Goal: Information Seeking & Learning: Obtain resource

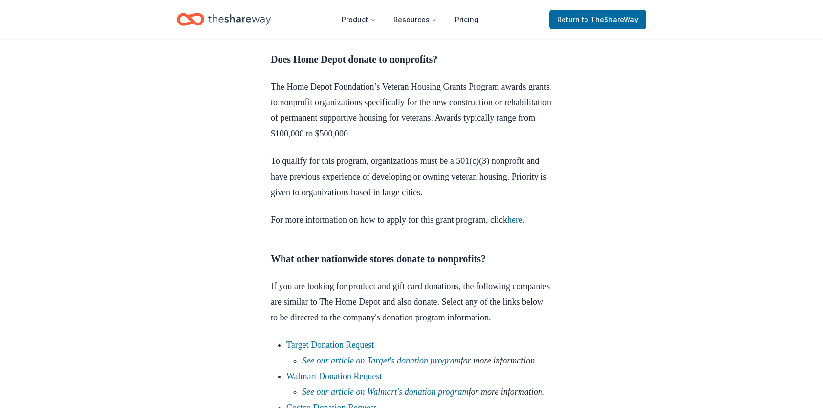
scroll to position [537, 0]
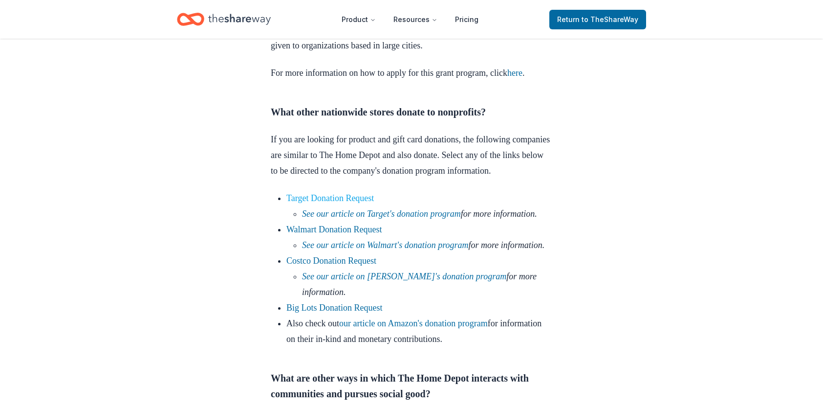
click at [356, 203] on link "Target Donation Request" at bounding box center [329, 198] width 87 height 10
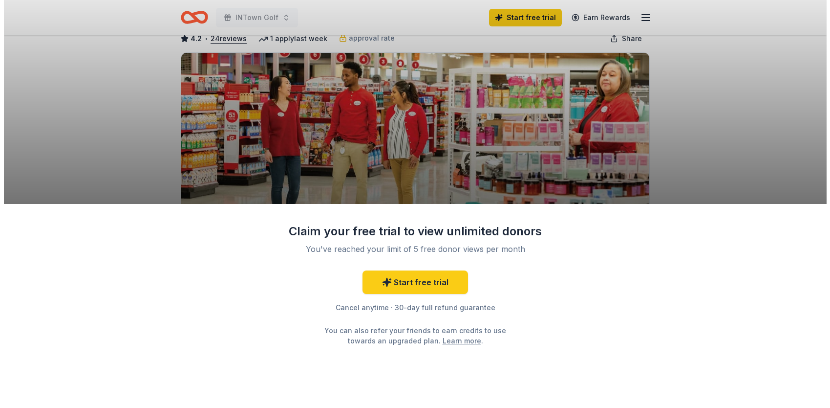
scroll to position [98, 0]
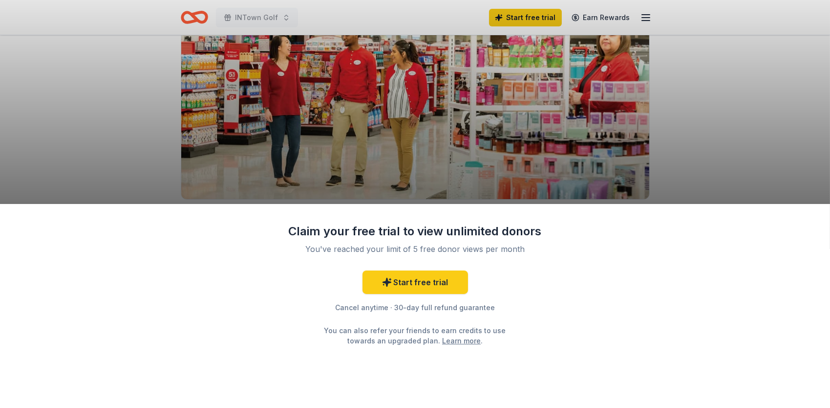
click at [709, 155] on div "Claim your free trial to view unlimited donors You've reached your limit of 5 f…" at bounding box center [415, 204] width 830 height 408
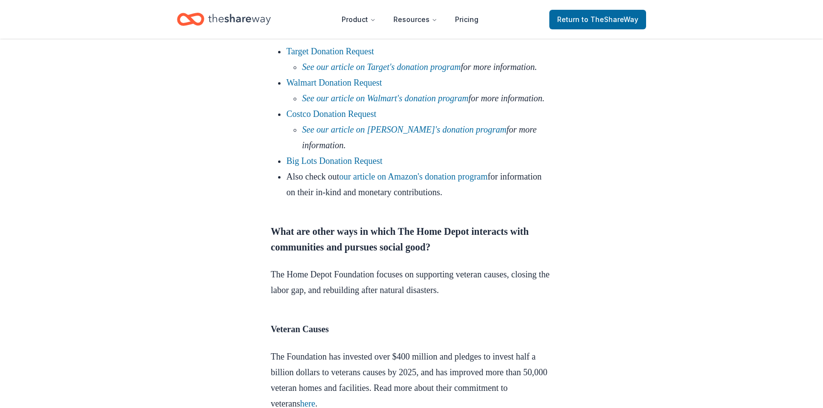
scroll to position [586, 0]
